Goal: Check status: Check status

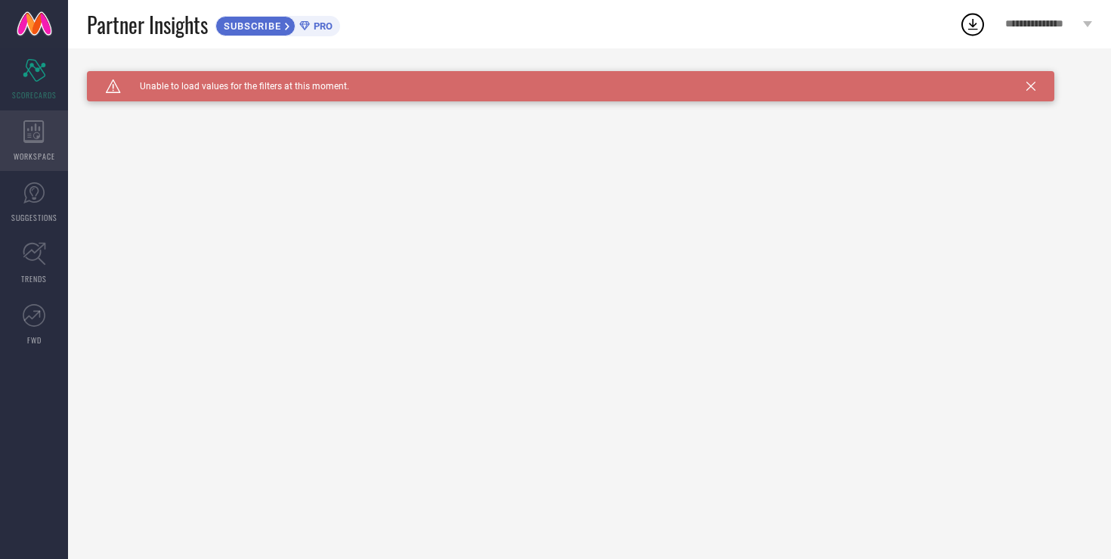
click at [35, 136] on icon at bounding box center [33, 131] width 21 height 23
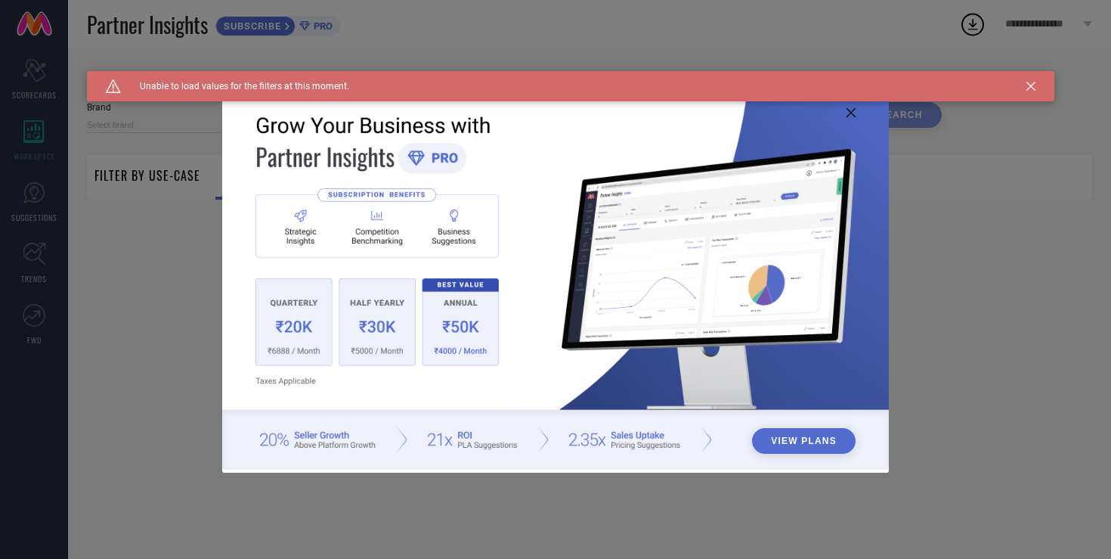
type input "1 STOP FASHION"
type input "All"
click at [852, 113] on icon at bounding box center [851, 112] width 9 height 9
